Goal: Task Accomplishment & Management: Use online tool/utility

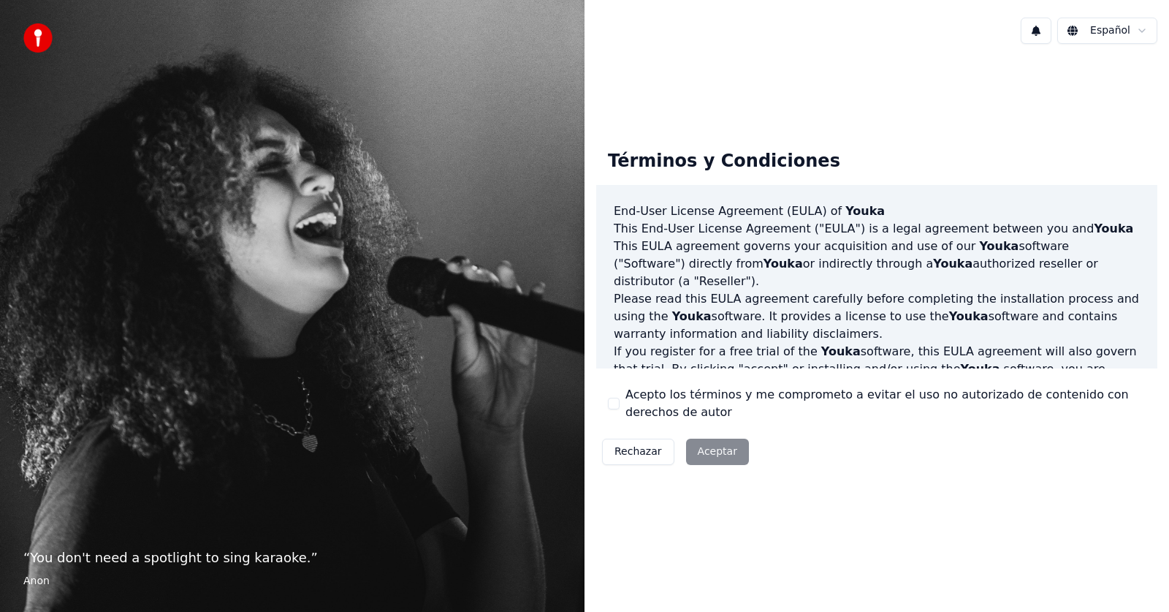
click at [713, 443] on div "Rechazar Aceptar" at bounding box center [675, 452] width 159 height 38
click at [616, 401] on button "Acepto los términos y me comprometo a evitar el uso no autorizado de contenido …" at bounding box center [614, 404] width 12 height 12
click at [722, 458] on button "Aceptar" at bounding box center [717, 452] width 63 height 26
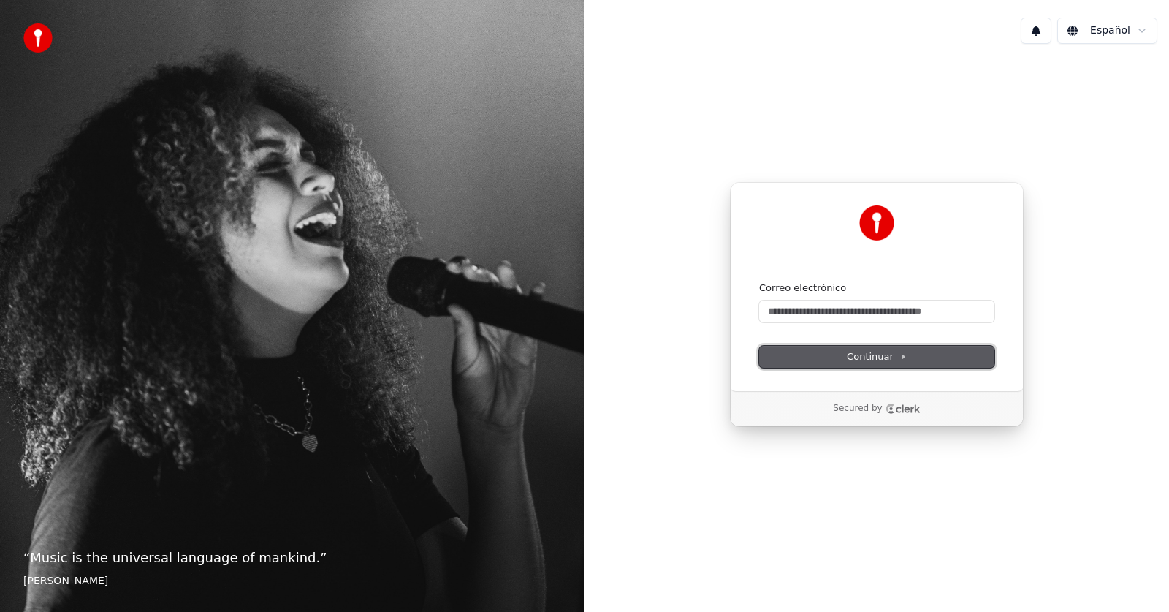
click at [900, 357] on icon at bounding box center [903, 356] width 7 height 7
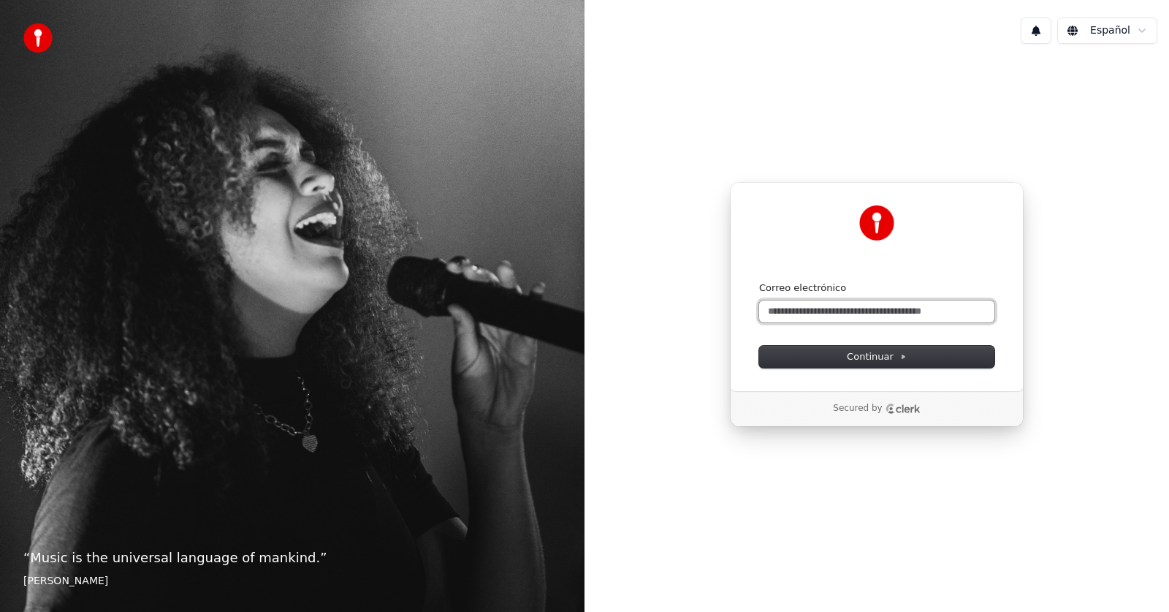
click at [862, 316] on input "Correo electrónico" at bounding box center [876, 311] width 235 height 22
click at [808, 311] on input "Correo electrónico" at bounding box center [876, 311] width 235 height 22
click at [802, 305] on input "Correo electrónico" at bounding box center [876, 311] width 235 height 22
click at [759, 281] on button "submit" at bounding box center [759, 281] width 0 height 0
type input "**********"
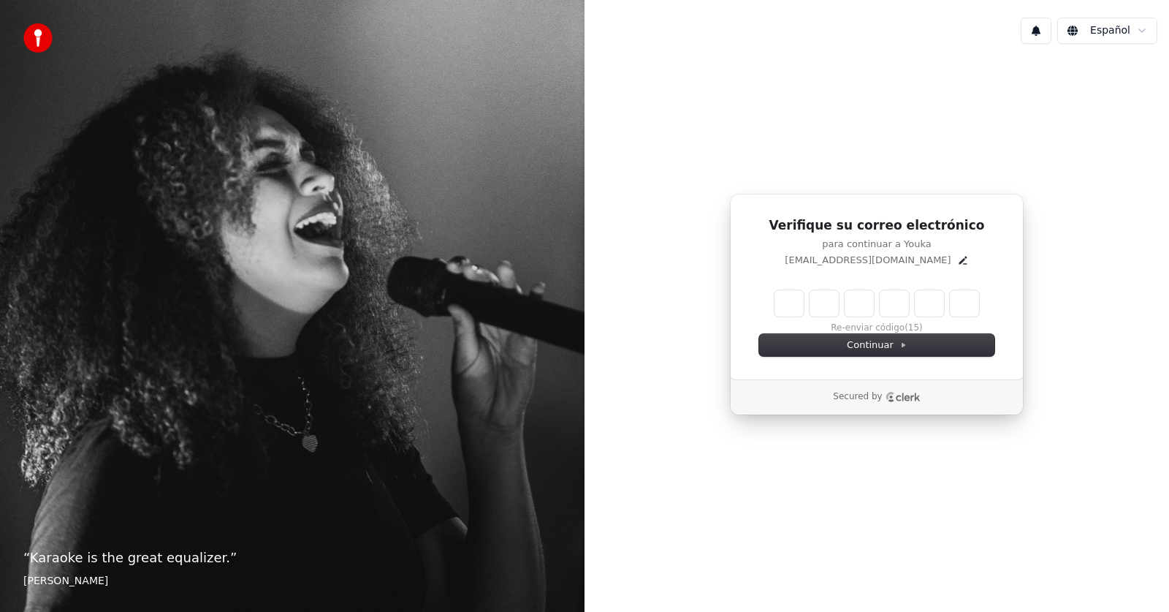
click at [794, 304] on input "Enter verification code" at bounding box center [877, 303] width 205 height 26
type input "******"
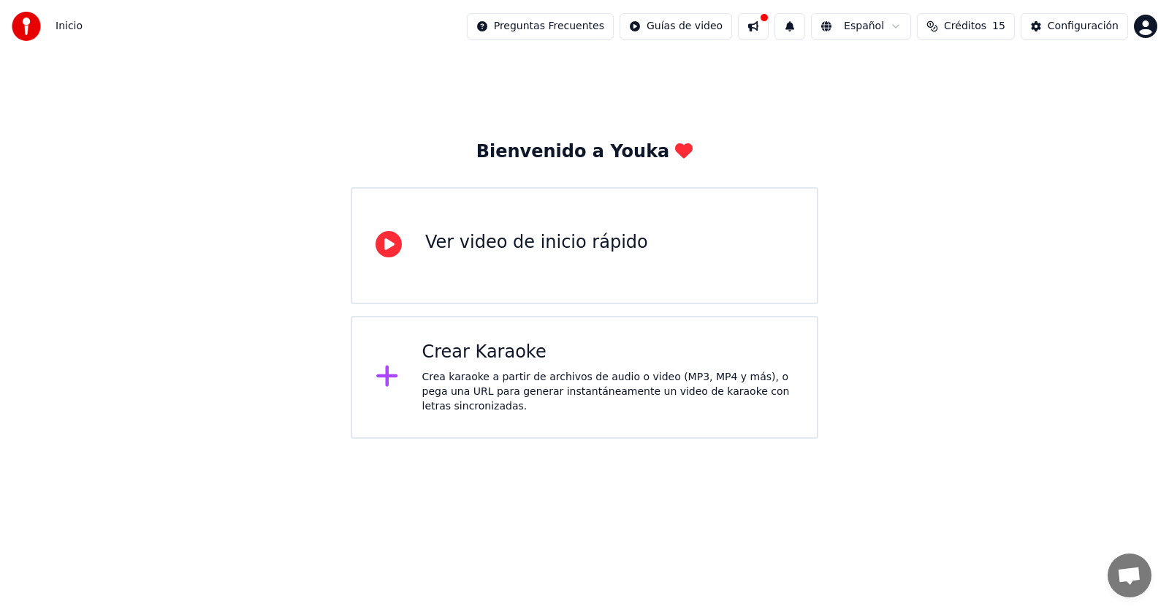
click at [470, 364] on div "Crear Karaoke" at bounding box center [608, 352] width 372 height 23
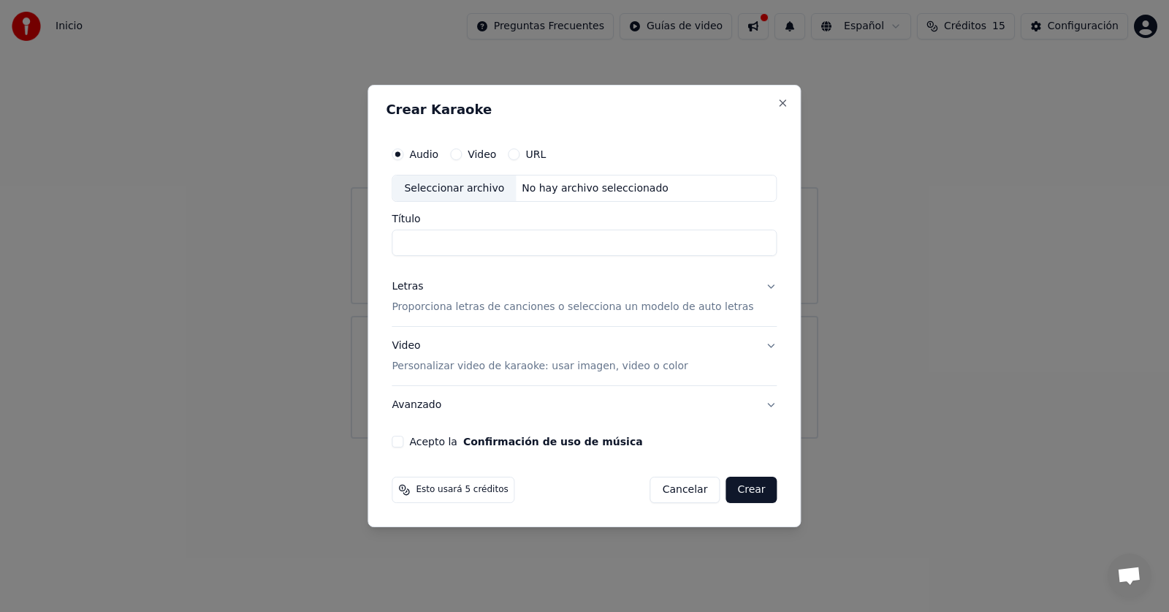
click at [536, 153] on div "URL" at bounding box center [527, 154] width 38 height 12
click at [520, 153] on button "URL" at bounding box center [514, 154] width 12 height 12
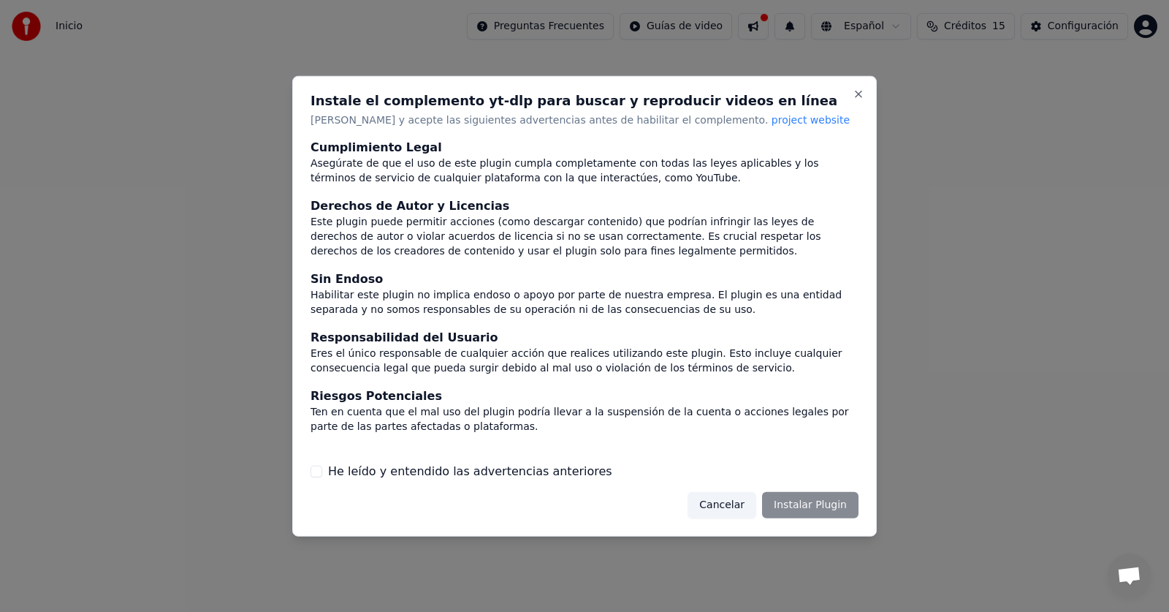
click at [471, 465] on label "He leído y entendido las advertencias anteriores" at bounding box center [470, 472] width 284 height 18
click at [322, 466] on button "He leído y entendido las advertencias anteriores" at bounding box center [317, 472] width 12 height 12
click at [824, 496] on button "Instalar Plugin" at bounding box center [810, 505] width 96 height 26
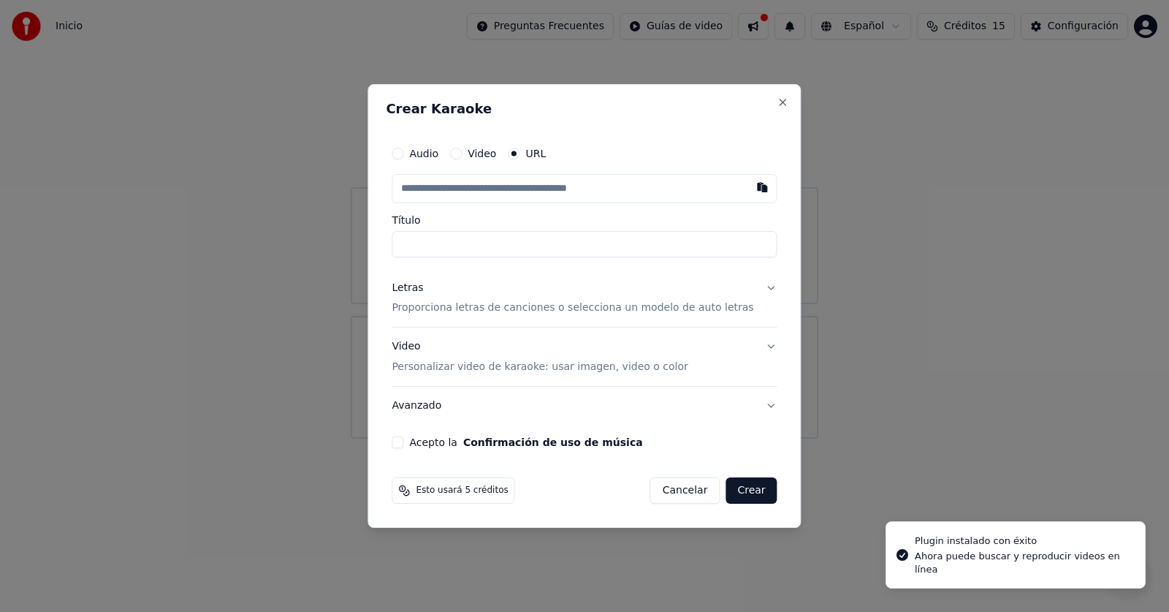
click at [522, 188] on input "text" at bounding box center [584, 188] width 385 height 29
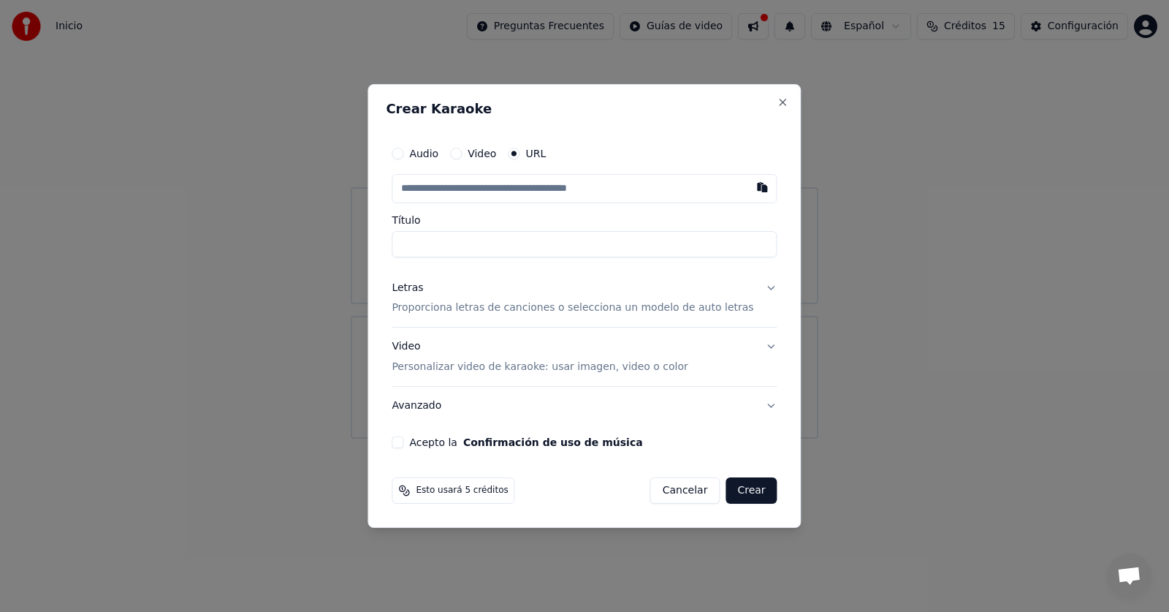
type input "**********"
click at [403, 443] on button "Acepto la Confirmación de uso de música" at bounding box center [398, 442] width 12 height 12
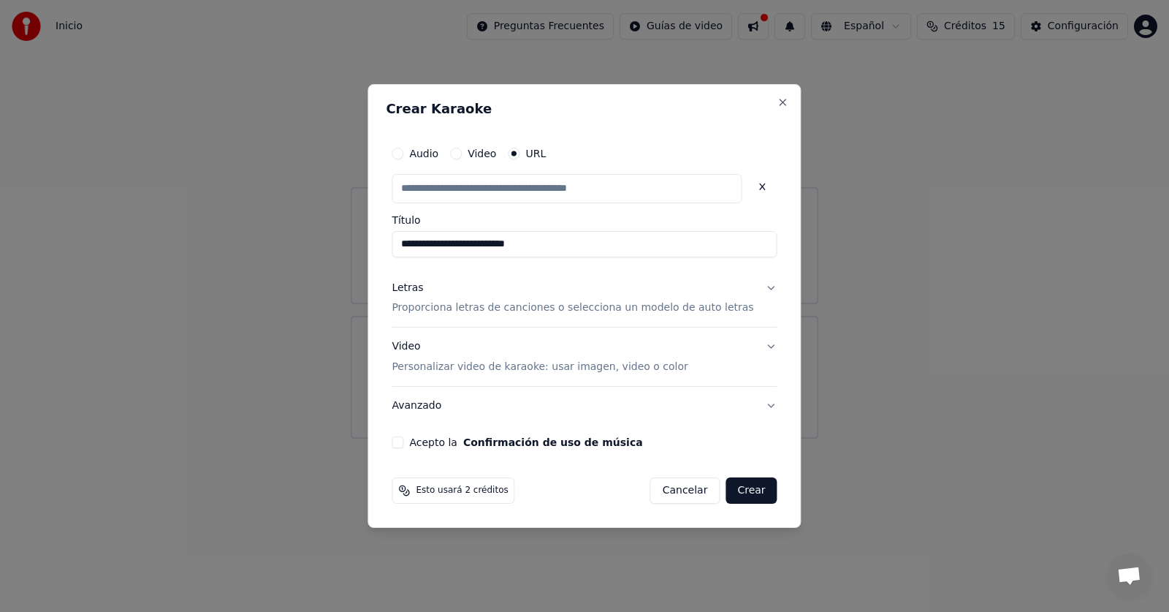
scroll to position [0, 0]
click at [734, 491] on button "Crear" at bounding box center [751, 490] width 51 height 26
type input "**********"
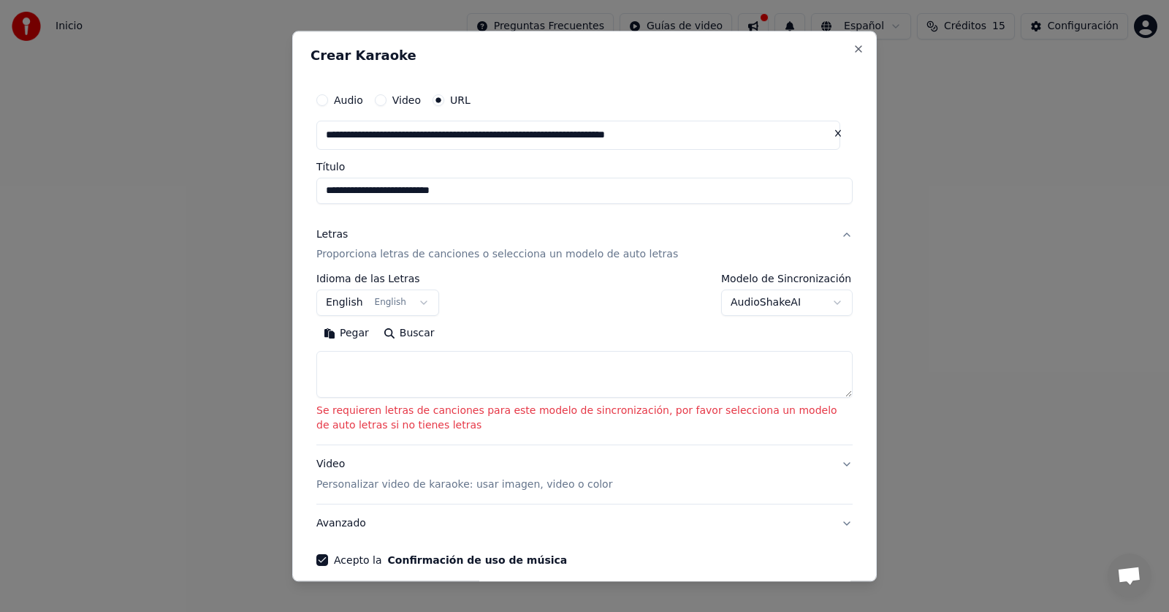
click at [418, 305] on button "English English" at bounding box center [377, 303] width 123 height 26
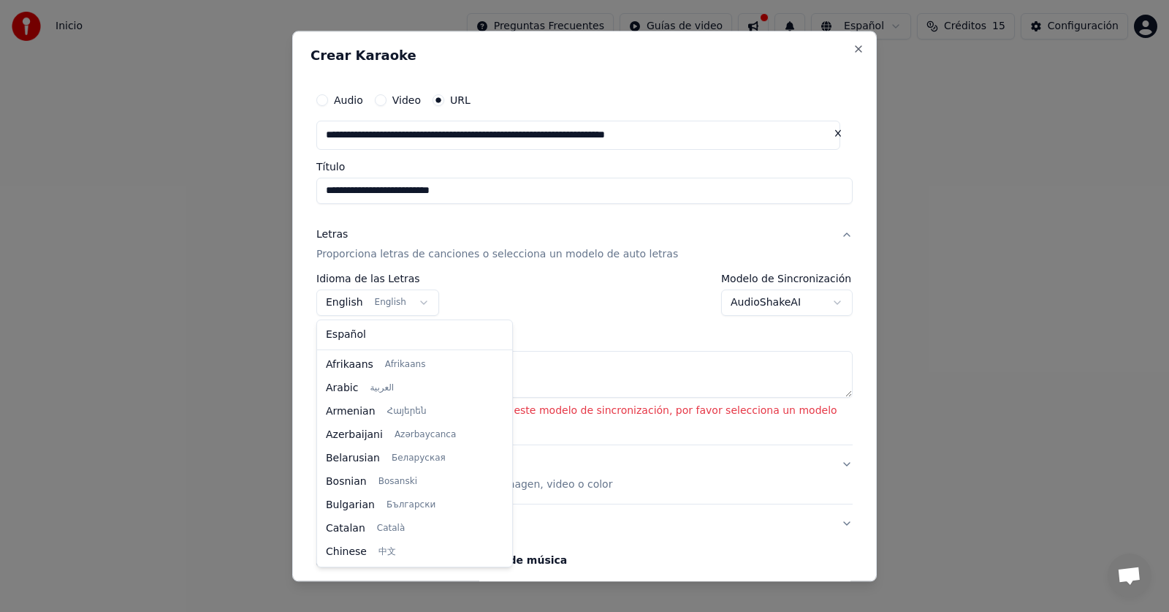
scroll to position [117, 0]
select select "**"
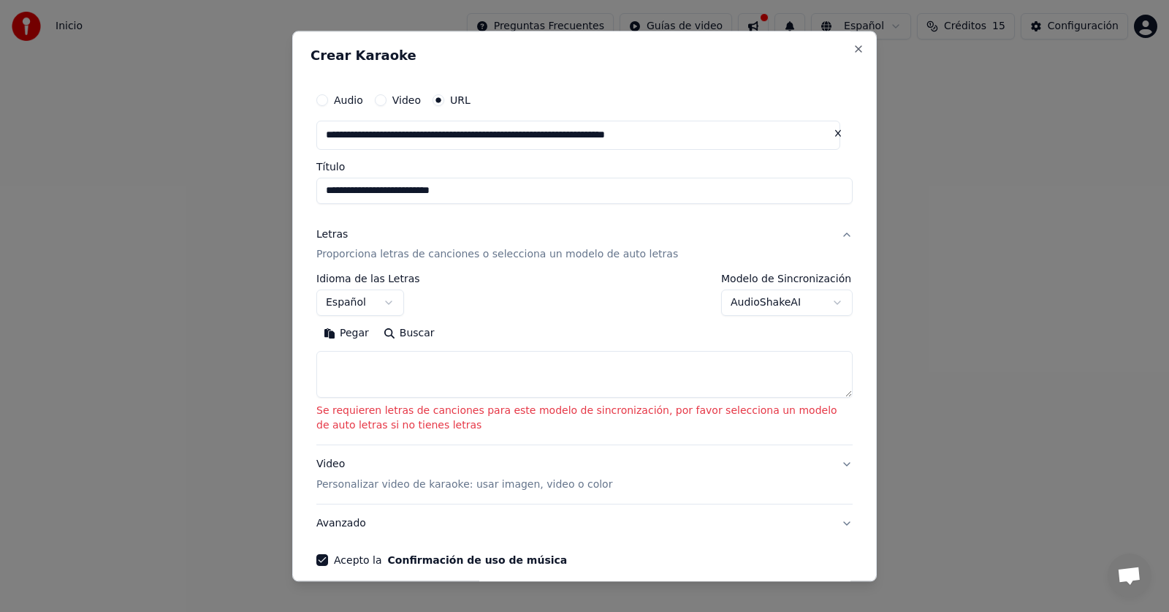
click at [390, 369] on textarea at bounding box center [584, 375] width 536 height 47
paste textarea "**********"
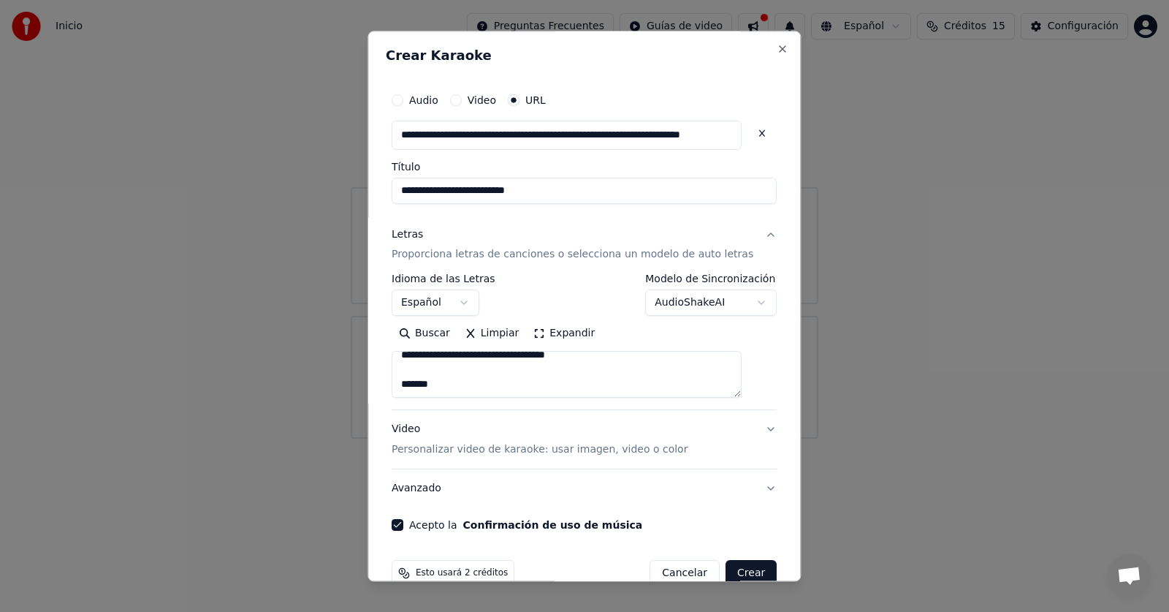
scroll to position [0, 0]
drag, startPoint x: 577, startPoint y: 379, endPoint x: 382, endPoint y: 376, distance: 195.2
click at [382, 376] on div "**********" at bounding box center [584, 306] width 433 height 550
click at [569, 385] on textarea at bounding box center [567, 375] width 350 height 47
drag, startPoint x: 573, startPoint y: 382, endPoint x: 398, endPoint y: 382, distance: 174.7
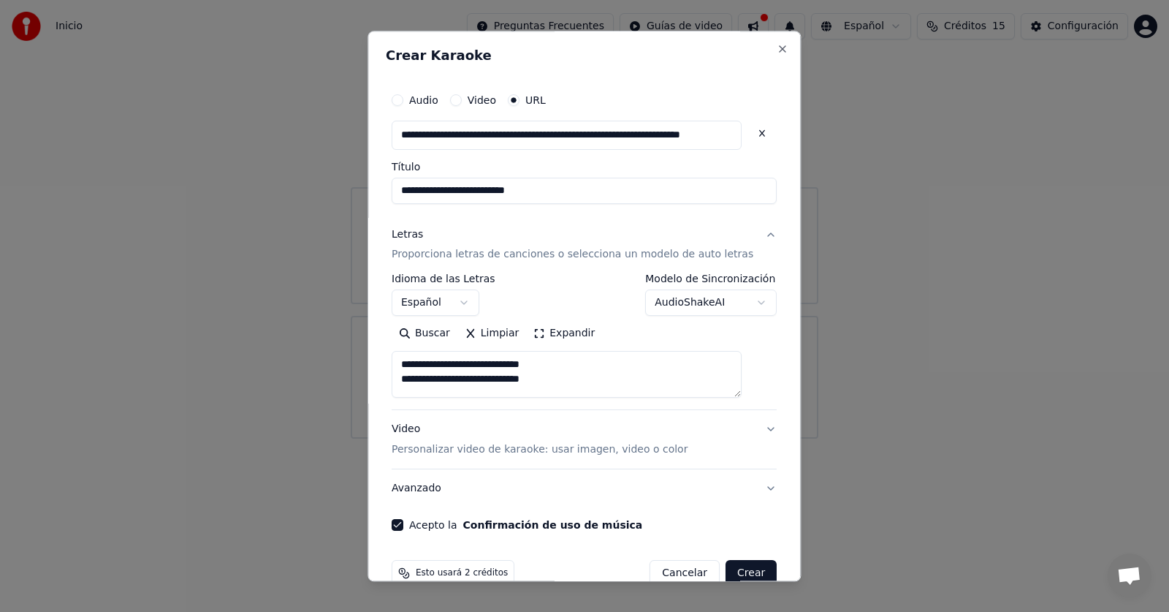
click at [398, 382] on div "**********" at bounding box center [584, 309] width 397 height 458
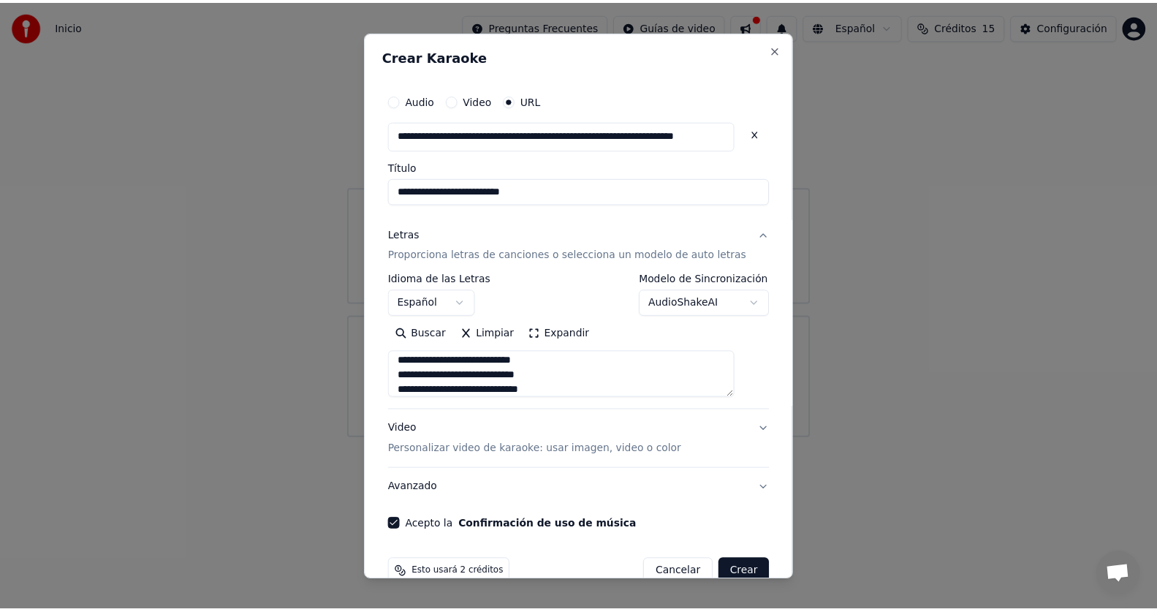
scroll to position [428, 0]
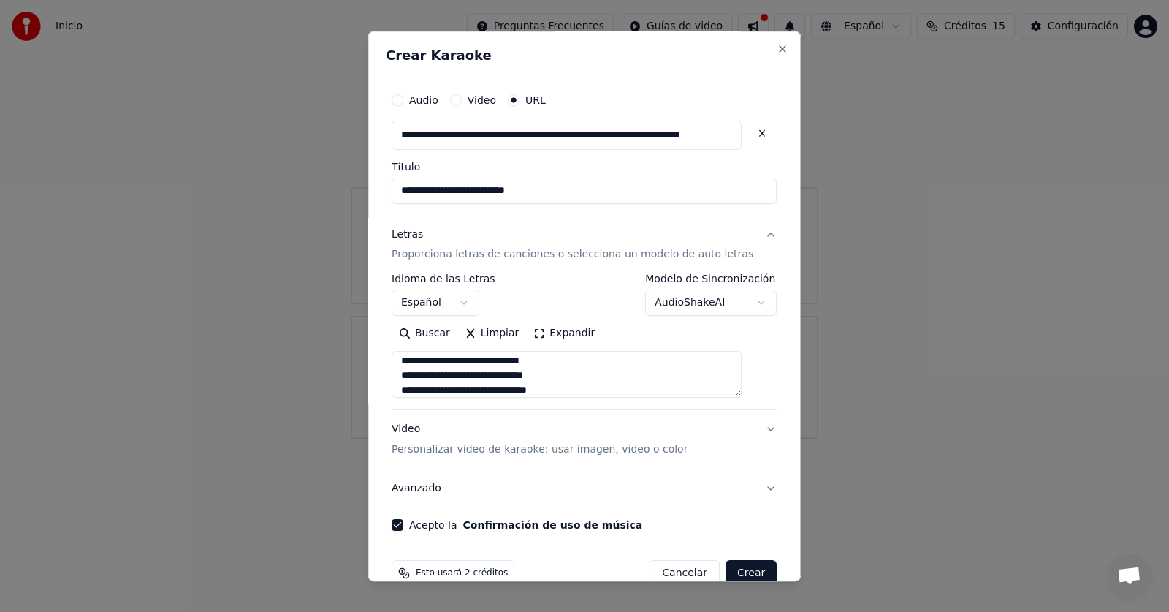
type textarea "**********"
click at [728, 573] on button "Crear" at bounding box center [751, 574] width 51 height 26
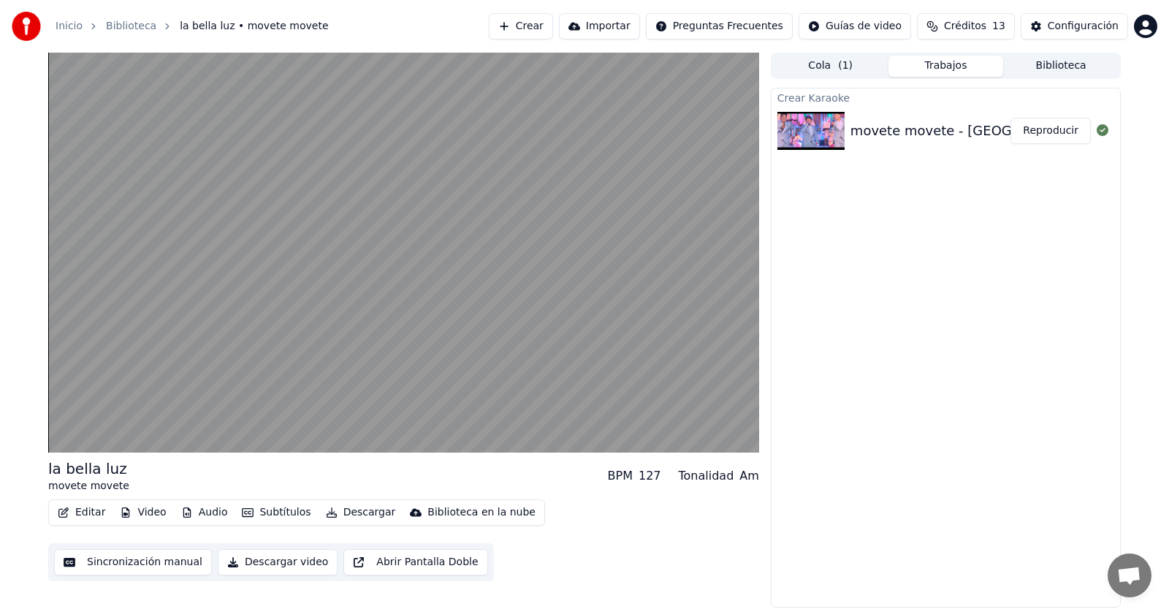
click at [341, 511] on button "Descargar" at bounding box center [361, 512] width 82 height 20
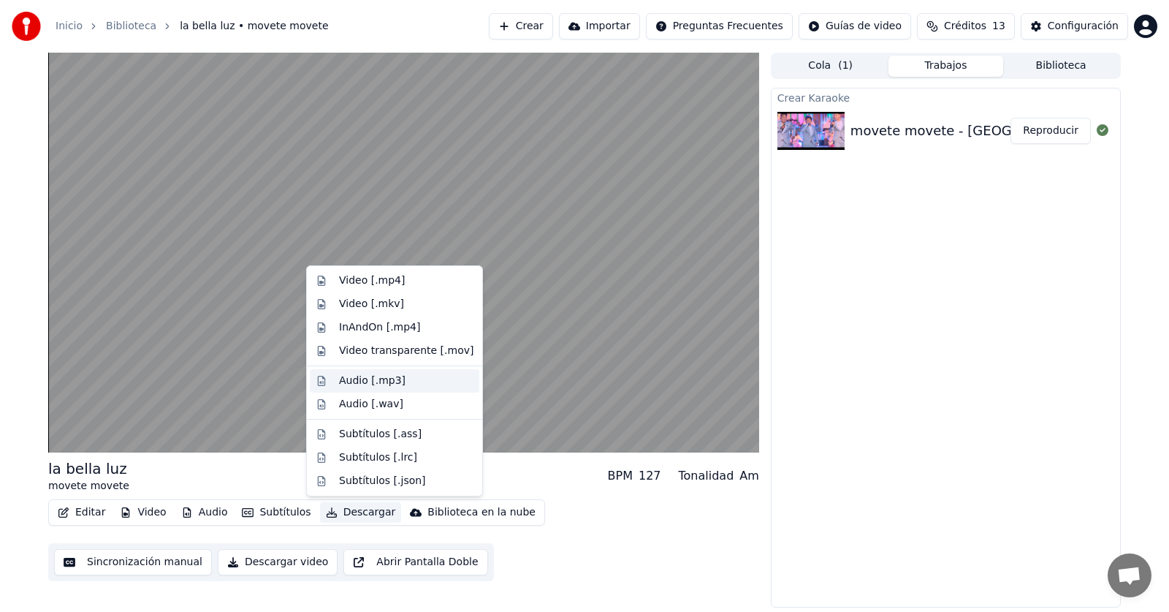
click at [378, 378] on div "Audio [.mp3]" at bounding box center [372, 380] width 67 height 15
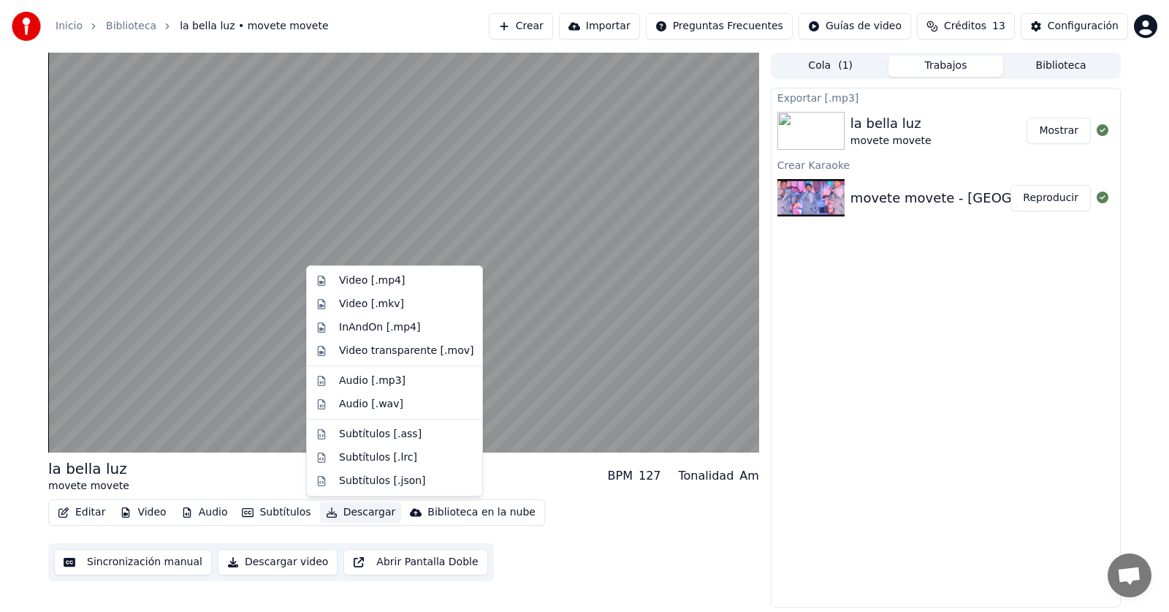
click at [342, 512] on button "Descargar" at bounding box center [361, 512] width 82 height 20
click at [386, 379] on div "Audio [.mp3]" at bounding box center [372, 380] width 67 height 15
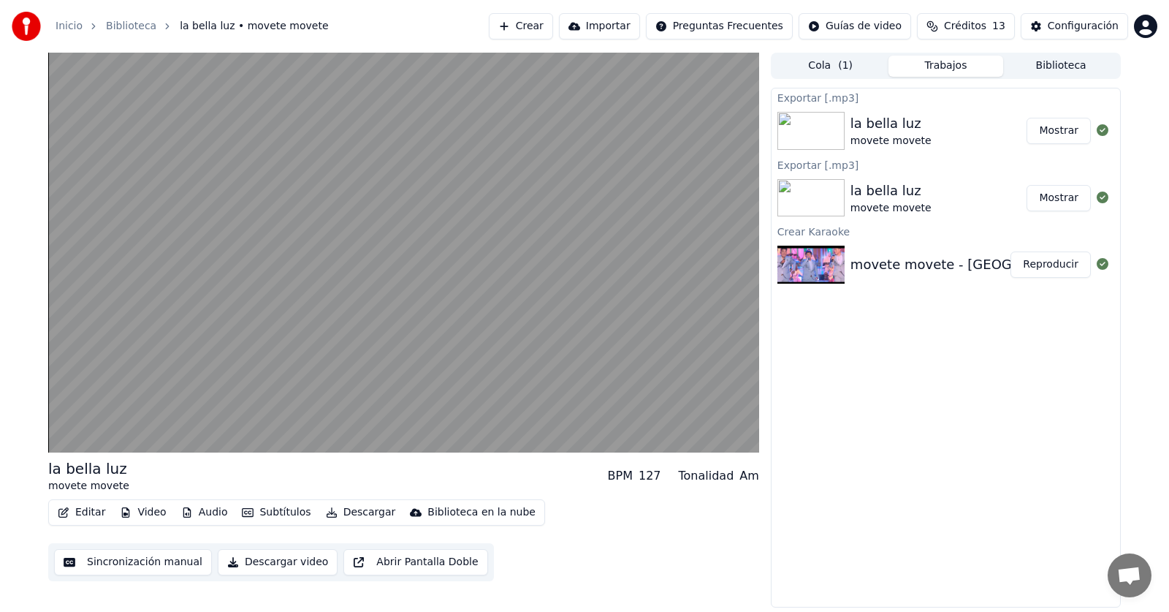
click at [1069, 129] on button "Mostrar" at bounding box center [1059, 131] width 64 height 26
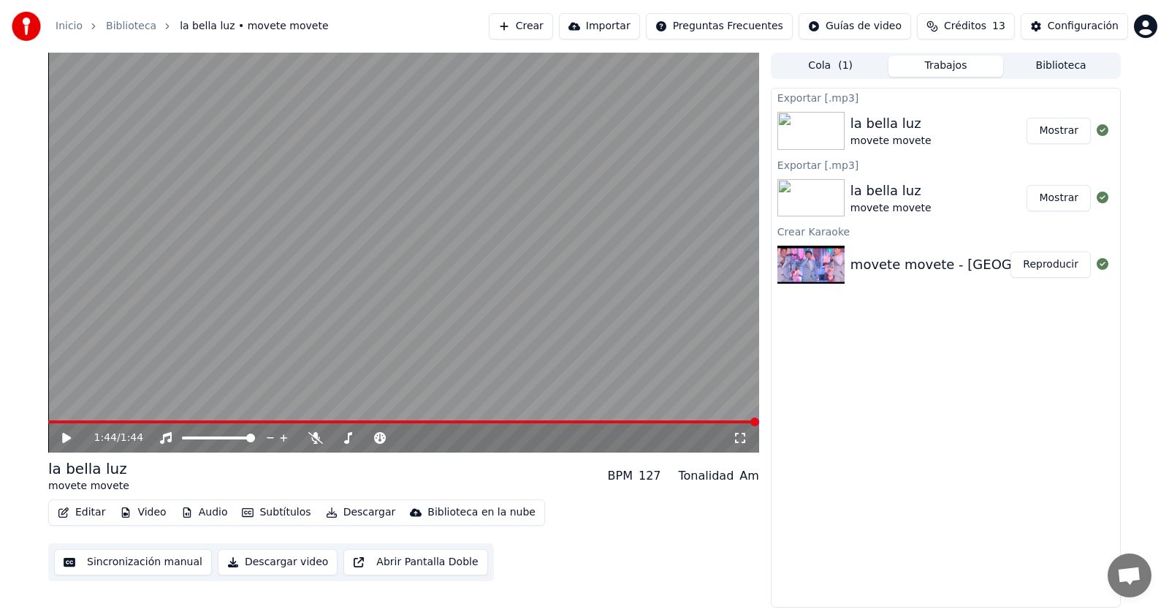
click at [132, 566] on button "Sincronización manual" at bounding box center [133, 562] width 158 height 26
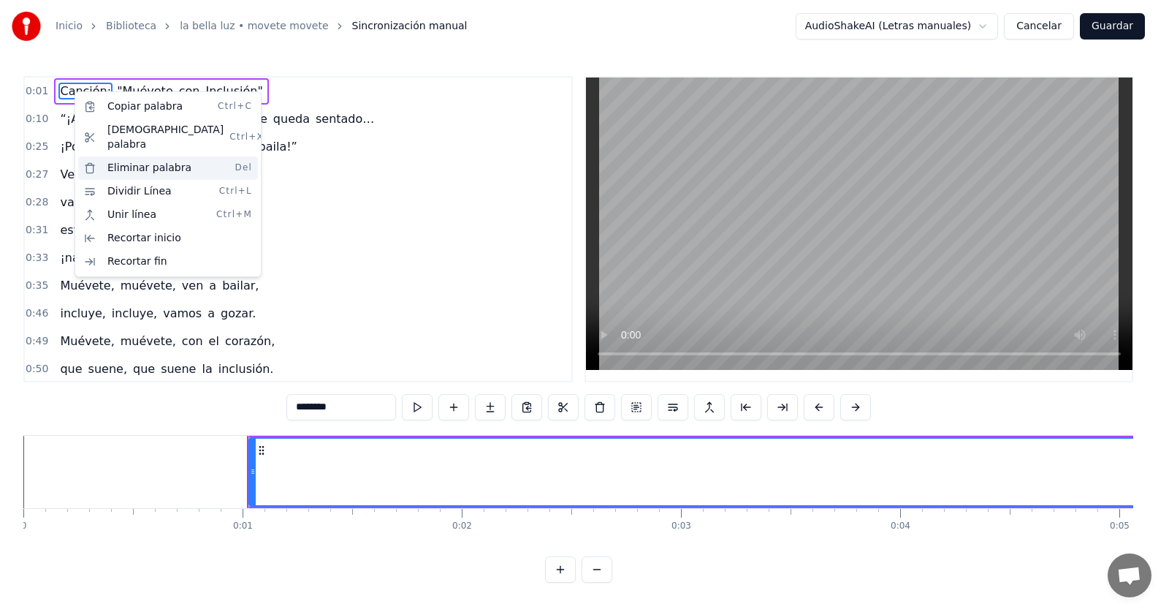
click at [123, 156] on div "Eliminar palabra Del" at bounding box center [168, 167] width 180 height 23
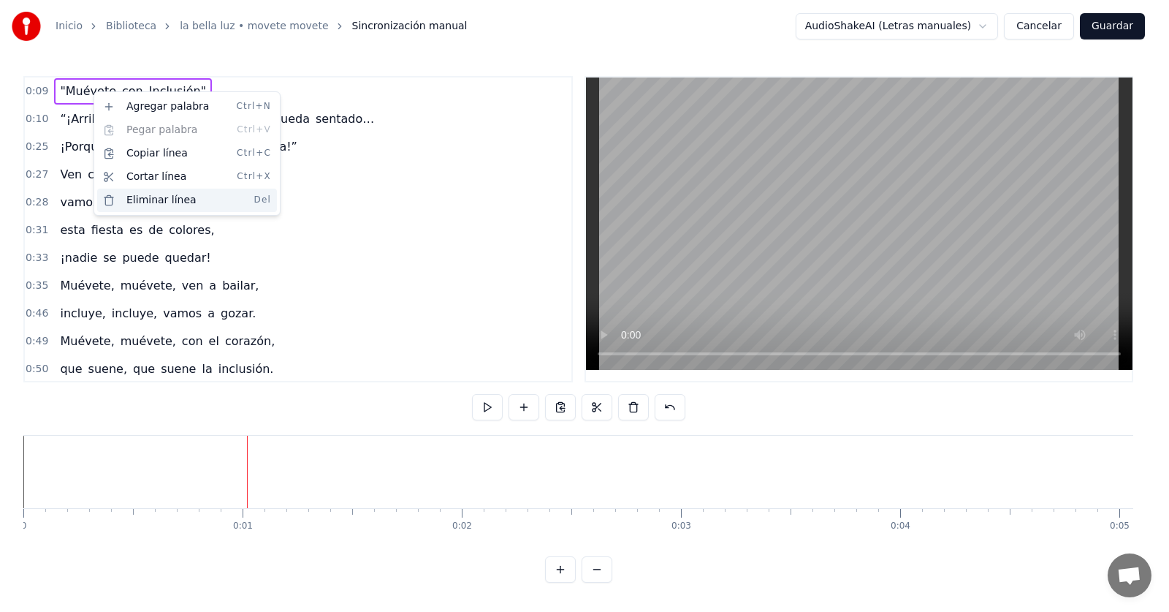
click at [165, 197] on div "Eliminar línea Del" at bounding box center [187, 200] width 180 height 23
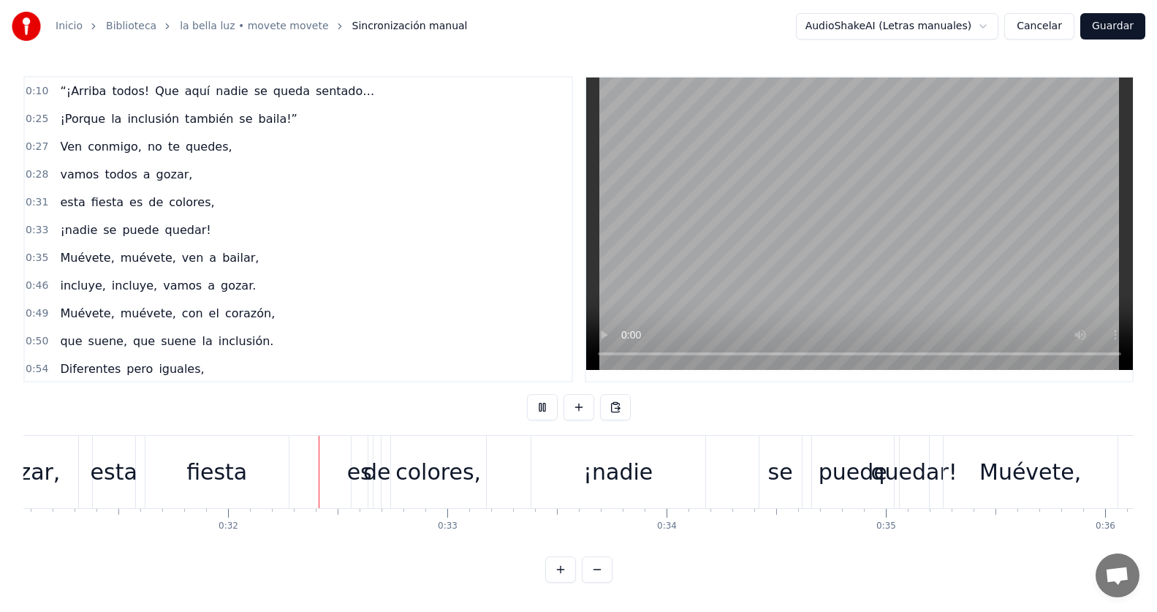
scroll to position [0, 6929]
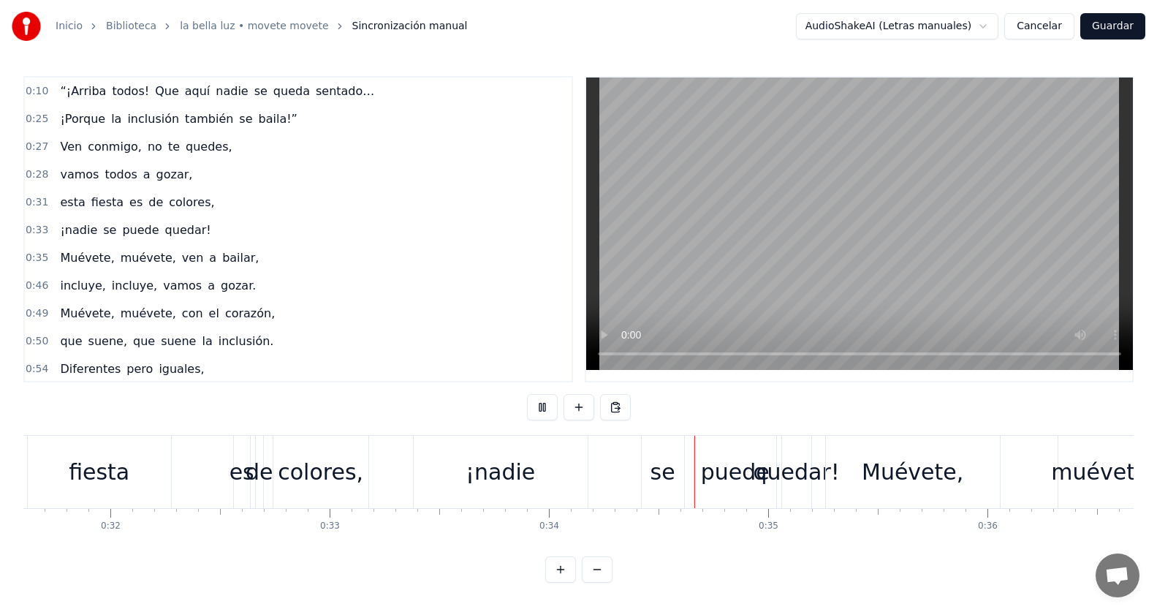
click at [1037, 34] on button "Cancelar" at bounding box center [1039, 26] width 70 height 26
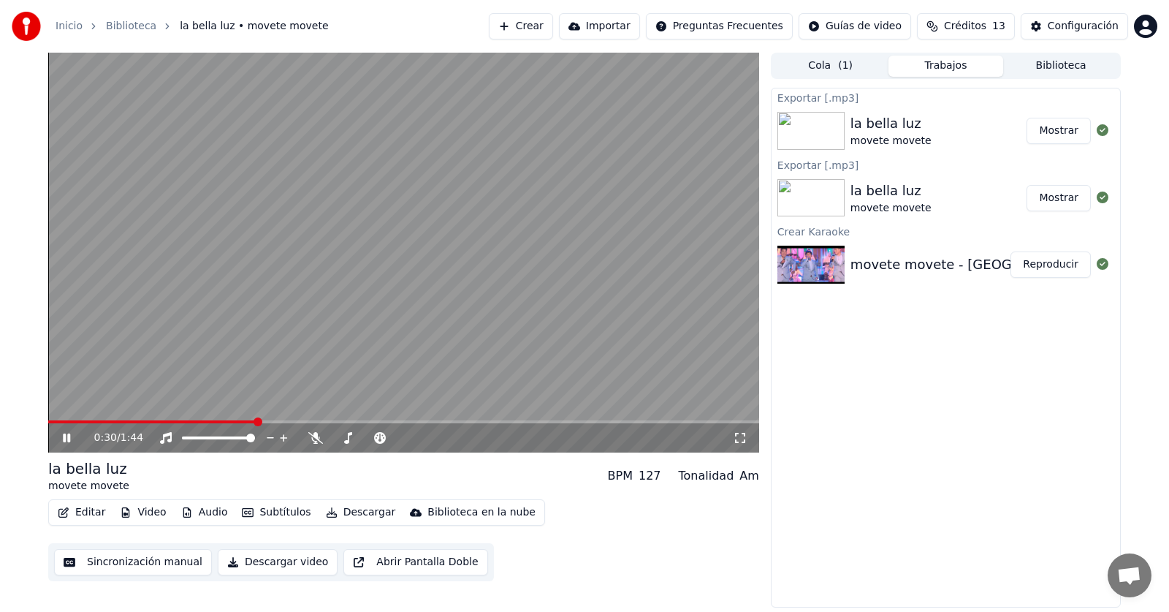
click at [124, 566] on button "Sincronización manual" at bounding box center [133, 562] width 158 height 26
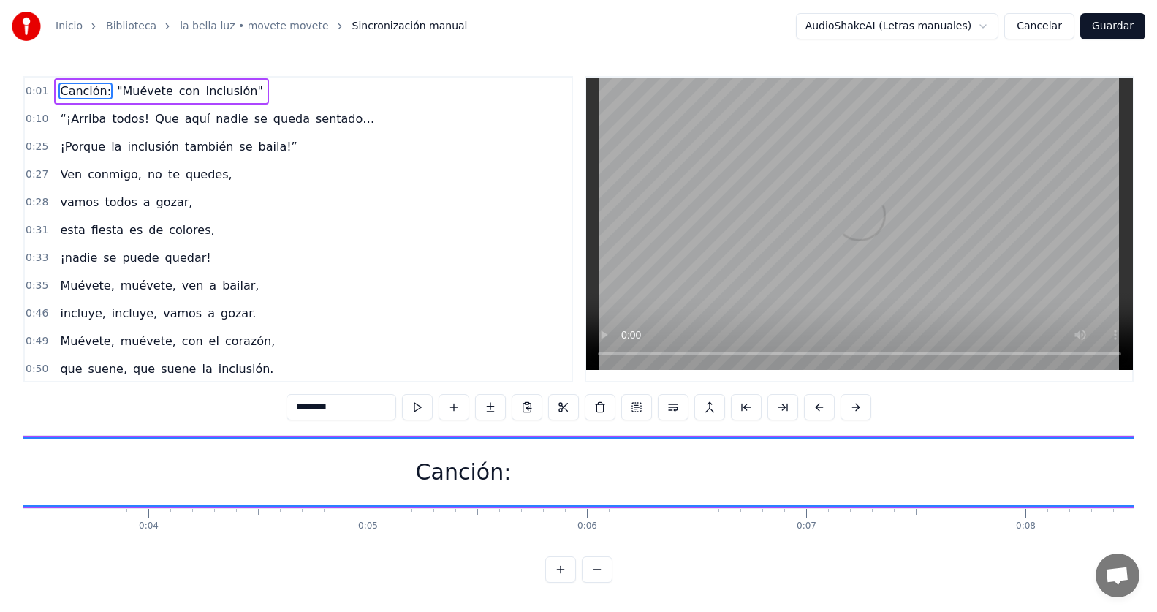
scroll to position [0, 150]
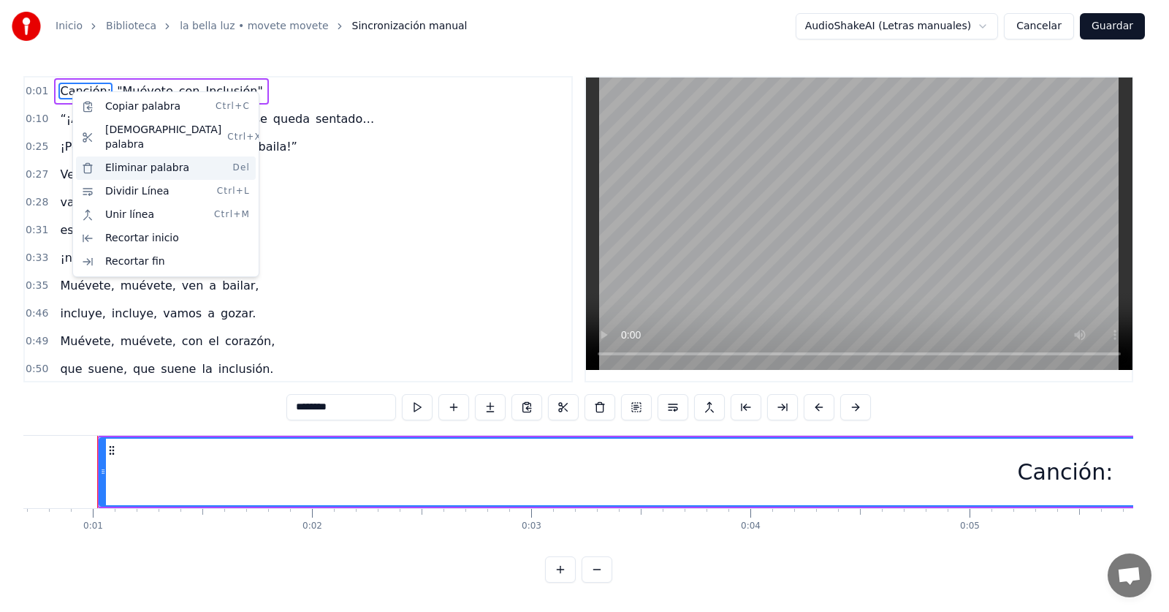
click at [154, 156] on div "Eliminar palabra Del" at bounding box center [166, 167] width 180 height 23
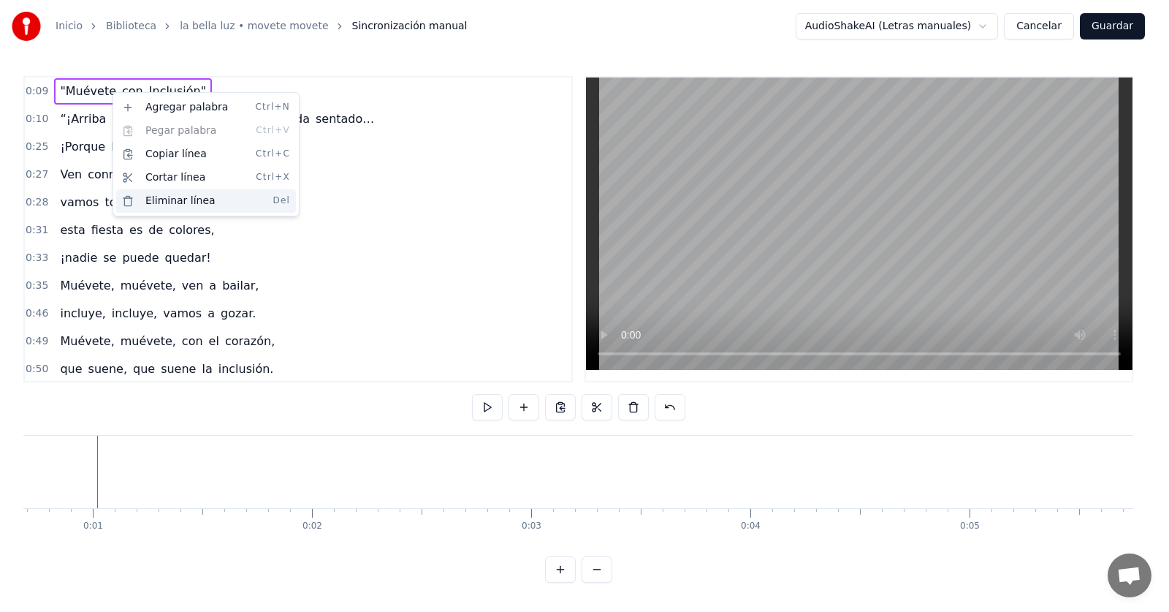
click at [183, 198] on div "Eliminar línea Del" at bounding box center [206, 200] width 180 height 23
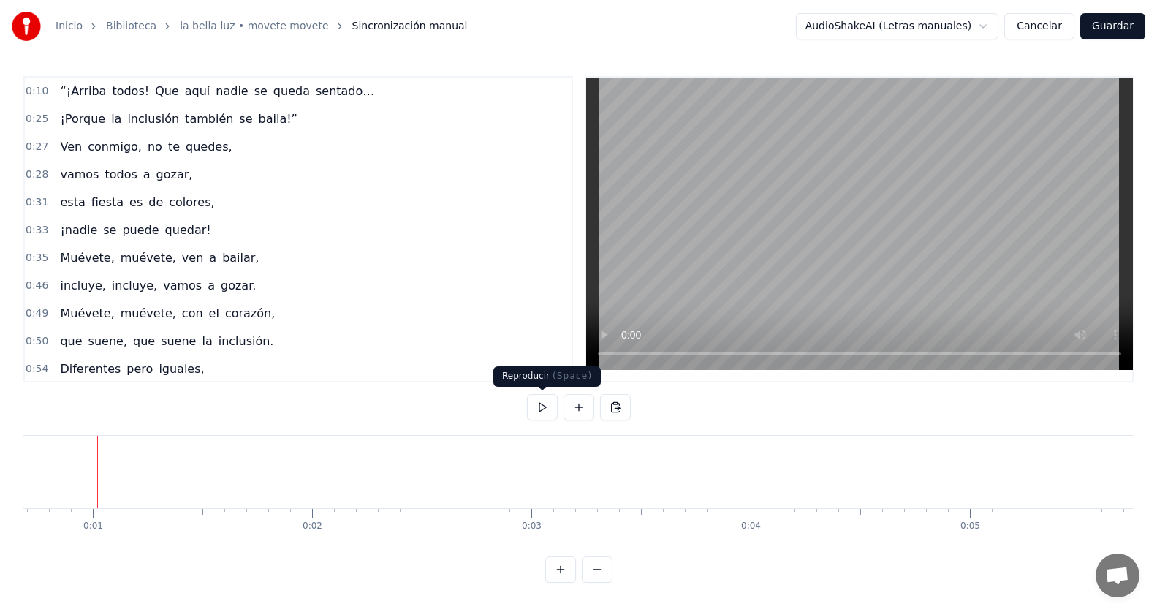
click at [546, 413] on button at bounding box center [542, 407] width 31 height 26
click at [1118, 27] on button "Guardar" at bounding box center [1112, 26] width 65 height 26
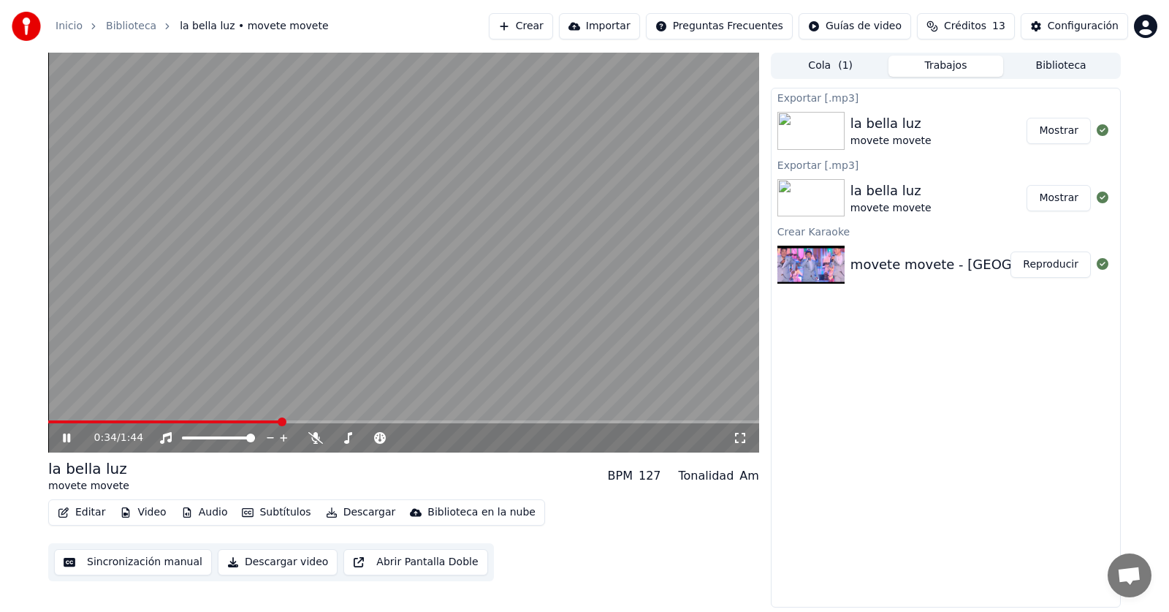
click at [350, 508] on button "Descargar" at bounding box center [361, 512] width 82 height 20
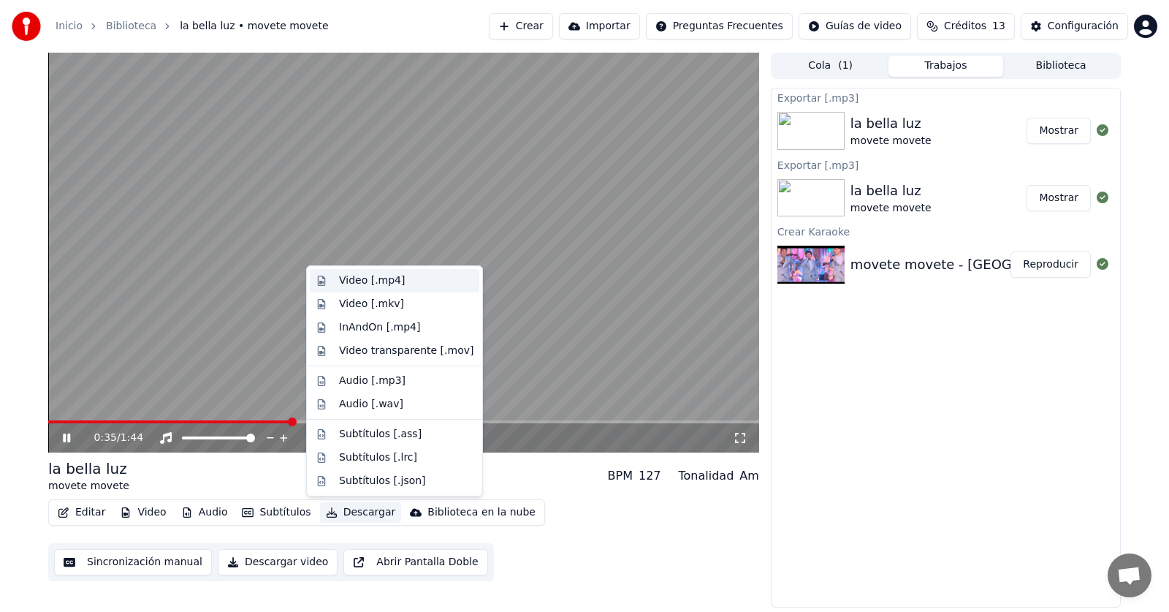
click at [385, 286] on div "Video [.mp4]" at bounding box center [372, 280] width 66 height 15
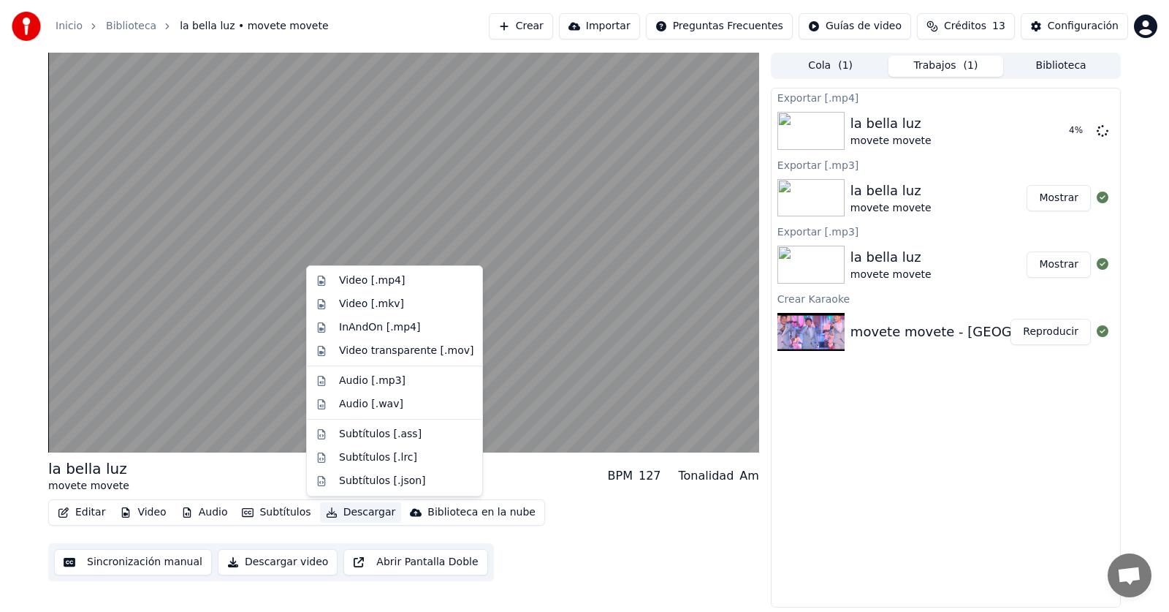
click at [356, 511] on button "Descargar" at bounding box center [361, 512] width 82 height 20
click at [396, 281] on div "Video [.mp4]" at bounding box center [372, 280] width 66 height 15
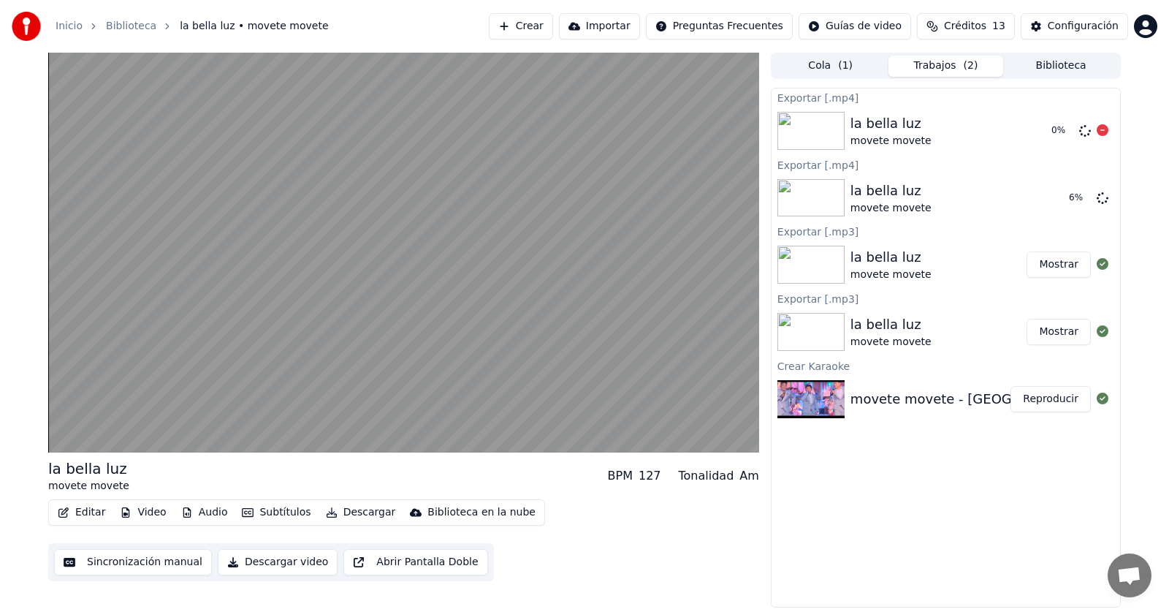
click at [1106, 129] on icon at bounding box center [1103, 130] width 12 height 12
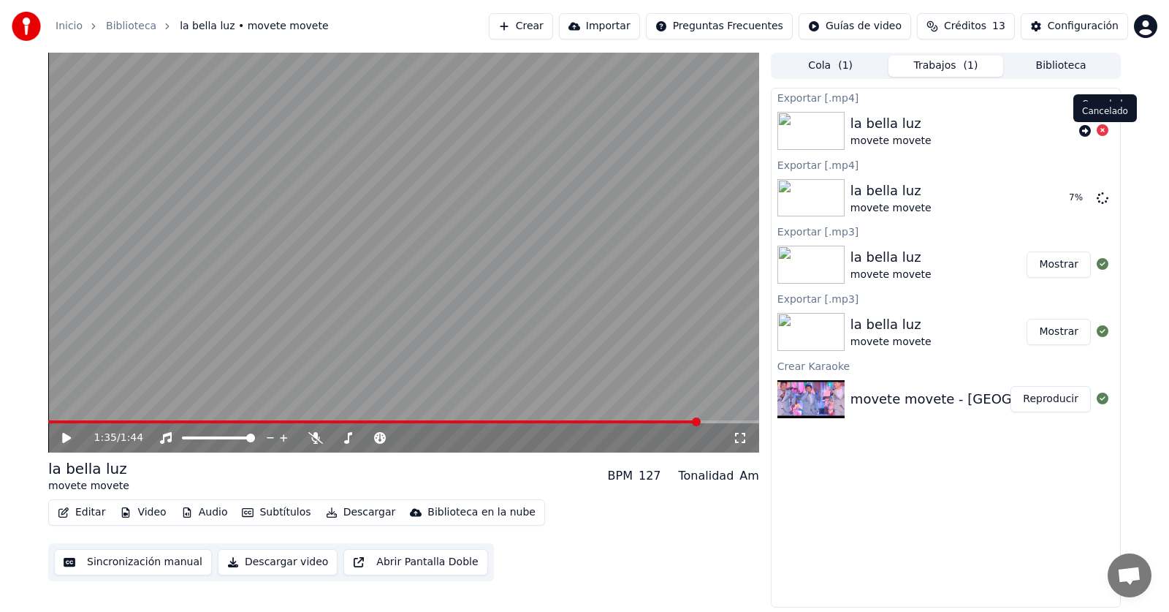
click at [1103, 132] on icon at bounding box center [1103, 130] width 12 height 12
click at [1103, 129] on icon at bounding box center [1103, 130] width 12 height 12
click at [1052, 327] on button "Mostrar" at bounding box center [1059, 332] width 64 height 26
click at [1056, 202] on button "Mostrar" at bounding box center [1059, 198] width 64 height 26
